Goal: Task Accomplishment & Management: Complete application form

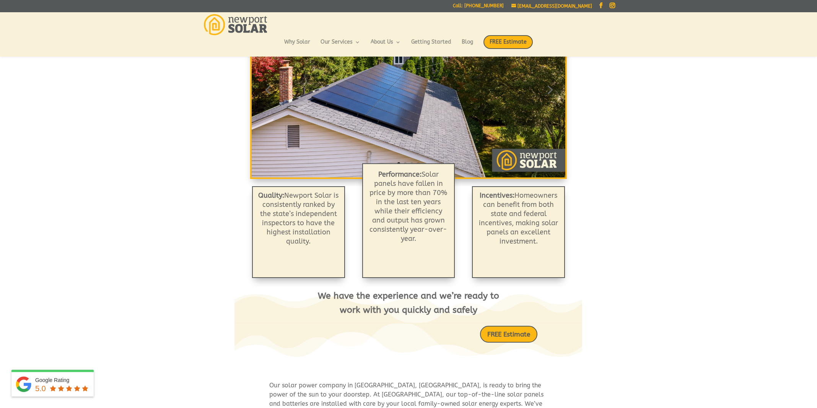
scroll to position [163, 0]
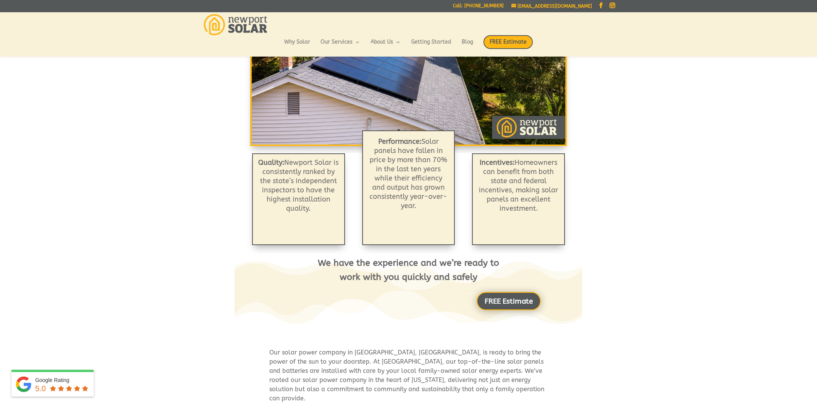
click at [515, 301] on link "FREE Estimate" at bounding box center [508, 301] width 64 height 18
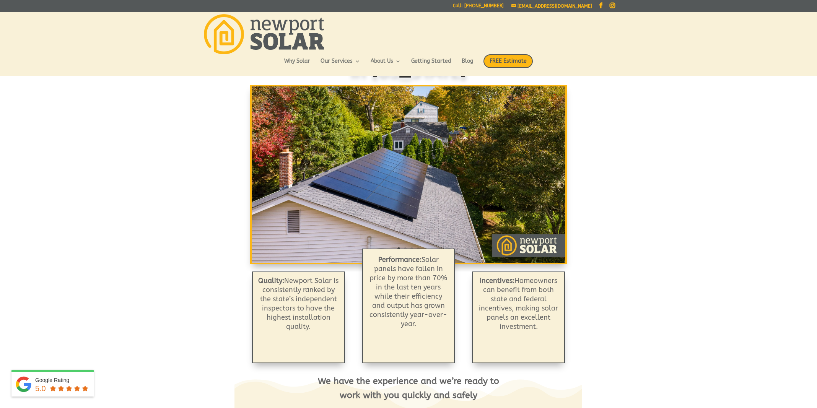
scroll to position [0, 0]
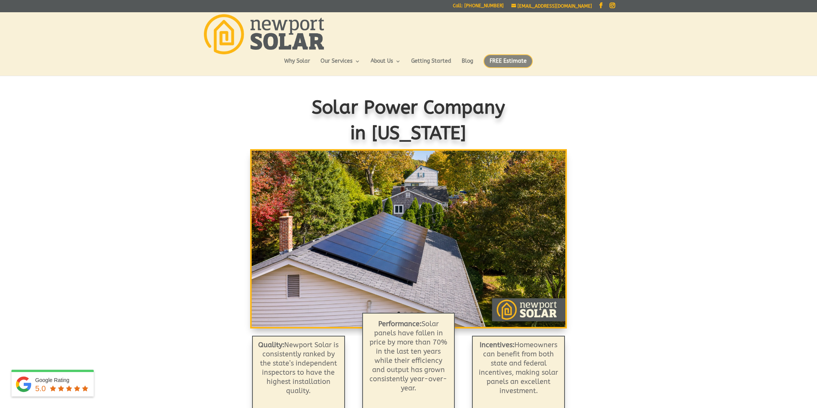
click at [507, 60] on span "FREE Estimate" at bounding box center [507, 61] width 49 height 14
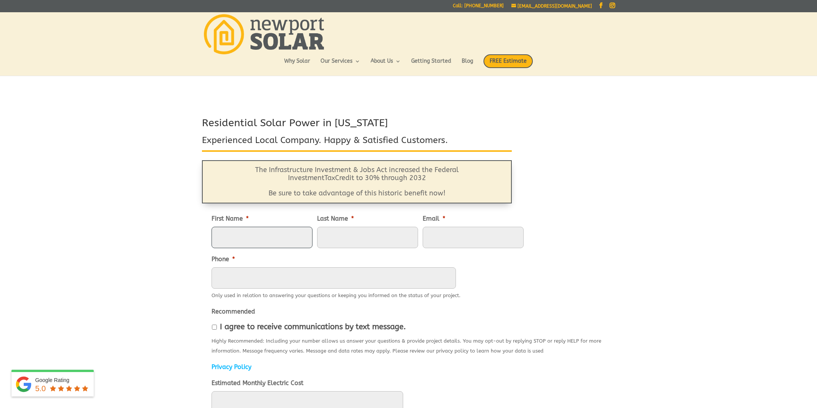
click at [246, 233] on input "First Name *" at bounding box center [261, 237] width 101 height 21
type input "Amy"
type input "Dunkle"
type input "padunk6@gmail.com"
type input "6056911854"
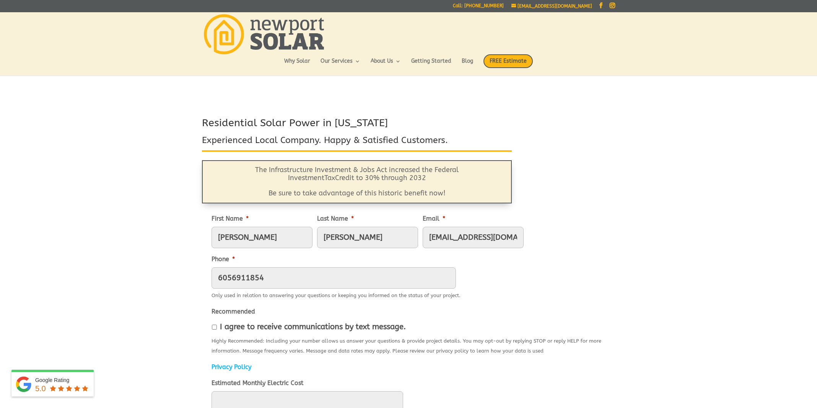
type input "40 Mill Field Ct"
type input "Wakefield"
type input "02879"
type input "(605) 691-1854"
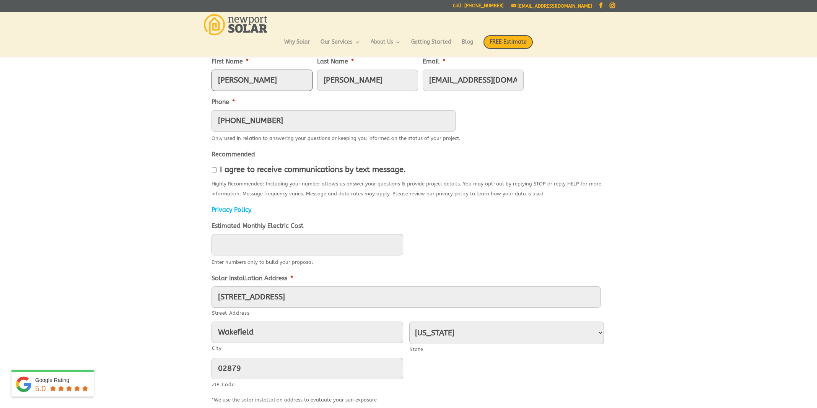
scroll to position [151, 0]
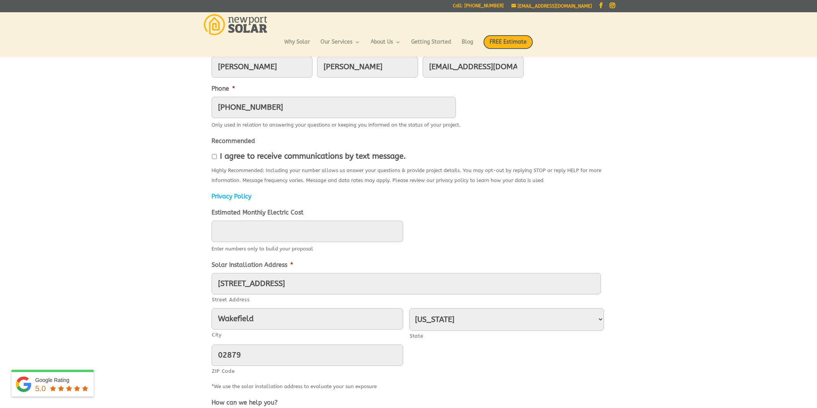
click at [215, 155] on input "I agree to receive communications by text message." at bounding box center [214, 156] width 5 height 5
checkbox input "true"
click at [255, 234] on input "____" at bounding box center [307, 231] width 192 height 21
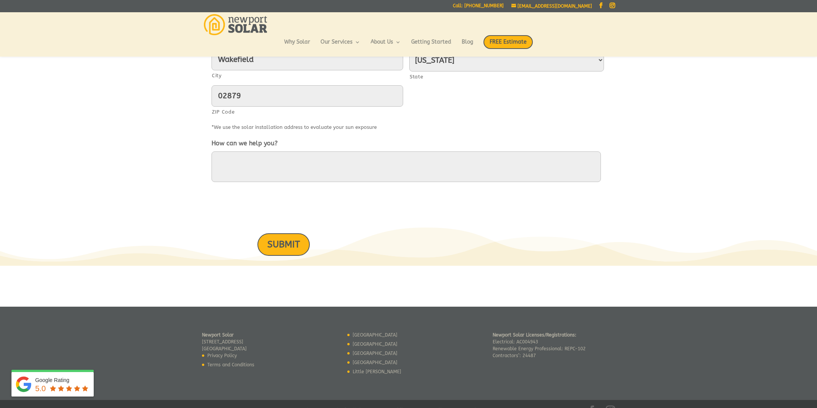
scroll to position [424, 0]
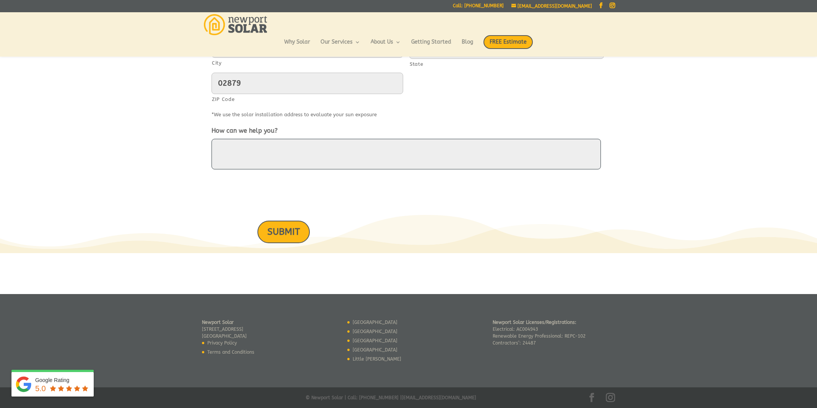
type input "200"
click at [325, 156] on textarea "How can we help you?" at bounding box center [405, 154] width 389 height 31
type textarea "I"
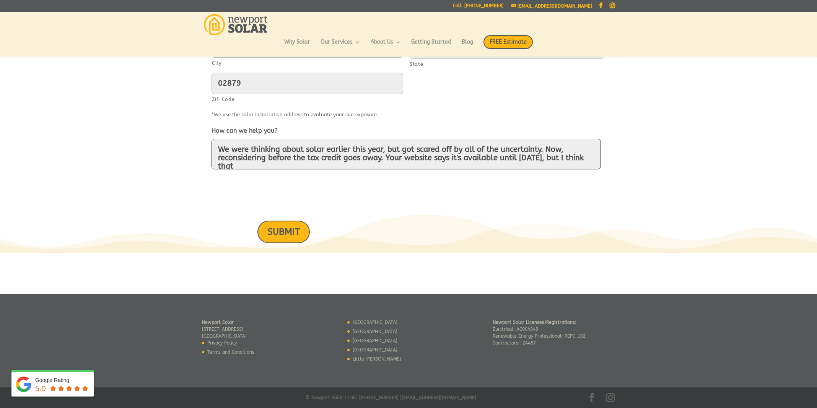
scroll to position [2, 0]
click at [215, 147] on textarea "We were thinking about solar earlier this year, but got scared off by all of th…" at bounding box center [405, 154] width 389 height 31
type textarea "Looking for an estimate to install before the end of the year. We were thinking…"
click at [298, 232] on input "SUBMIT" at bounding box center [283, 232] width 52 height 23
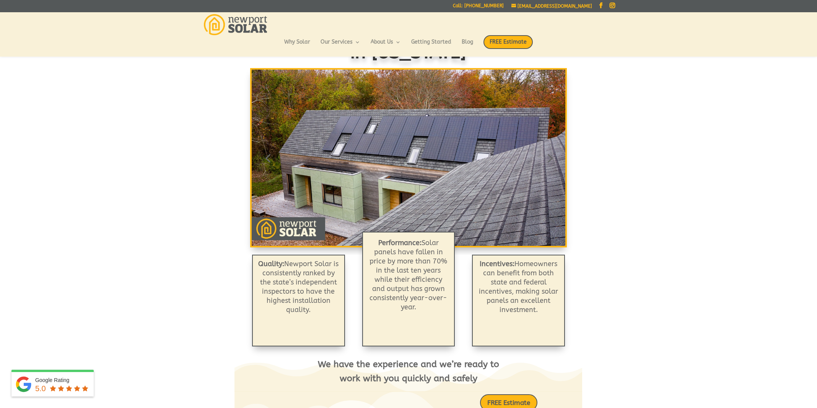
scroll to position [7, 0]
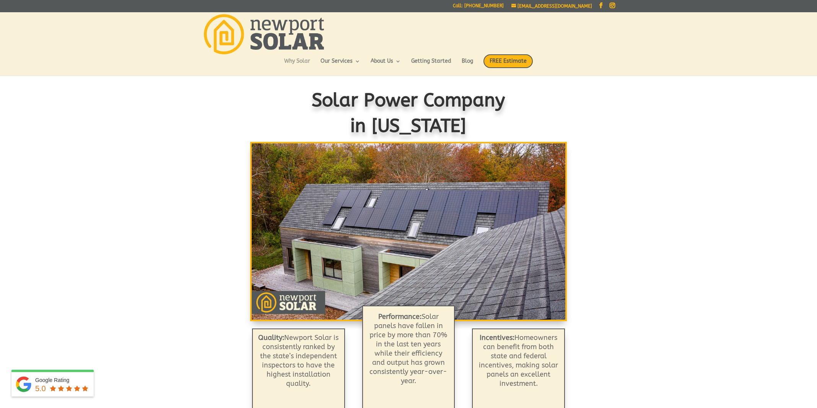
click at [308, 62] on link "Why Solar" at bounding box center [297, 65] width 26 height 13
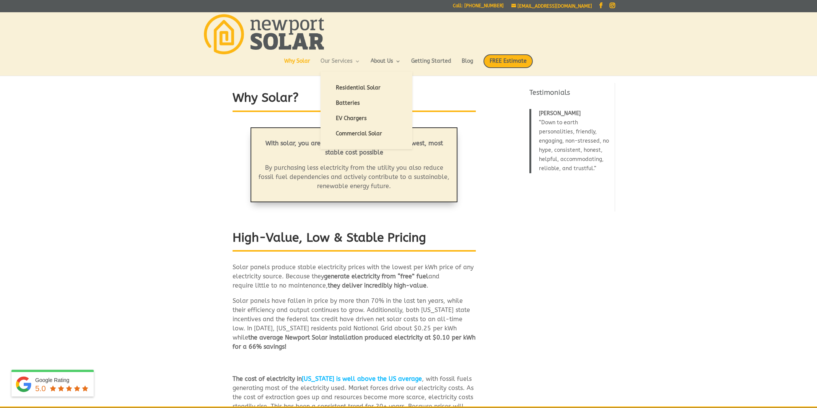
click at [341, 59] on link "Our Services" at bounding box center [340, 65] width 40 height 13
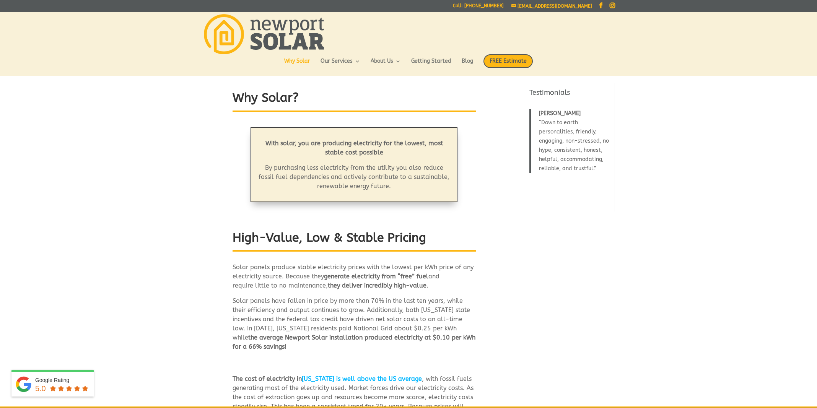
click at [299, 37] on img at bounding box center [264, 34] width 120 height 40
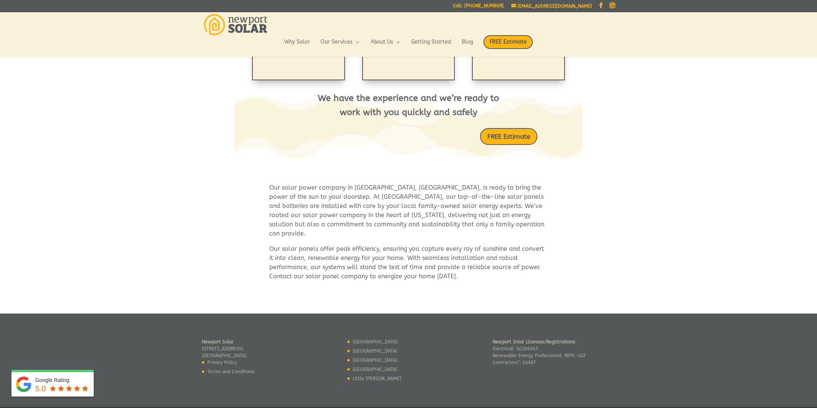
scroll to position [329, 0]
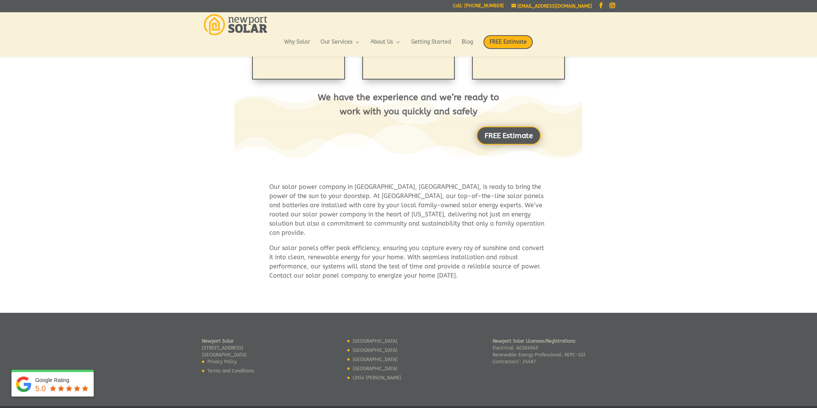
click at [510, 144] on link "FREE Estimate" at bounding box center [508, 136] width 64 height 18
